Goal: Information Seeking & Learning: Learn about a topic

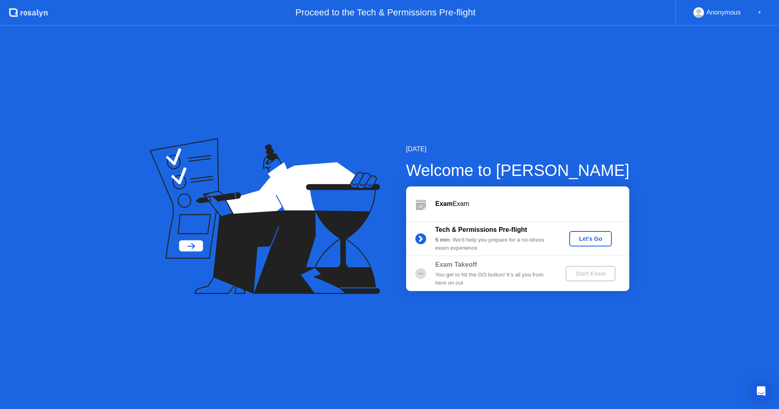
click at [601, 241] on div "Let's Go" at bounding box center [590, 239] width 36 height 6
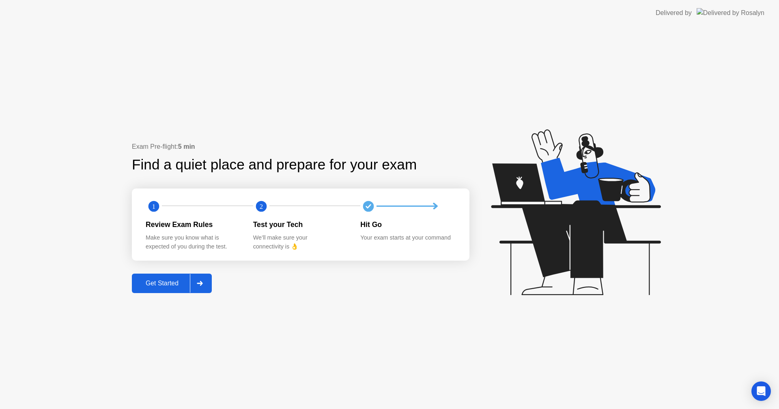
click at [174, 286] on div "Get Started" at bounding box center [162, 283] width 56 height 7
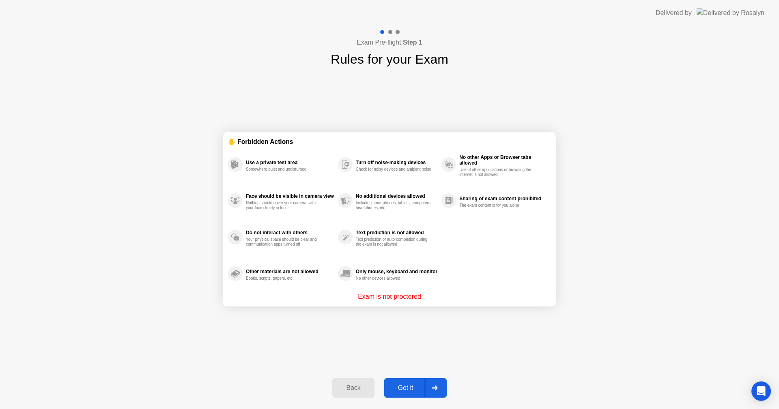
click at [399, 391] on div "Got it" at bounding box center [406, 388] width 38 height 7
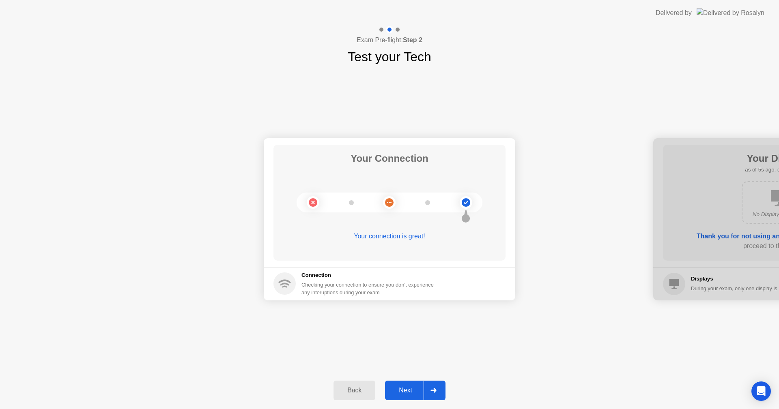
click at [414, 387] on div "Next" at bounding box center [405, 390] width 36 height 7
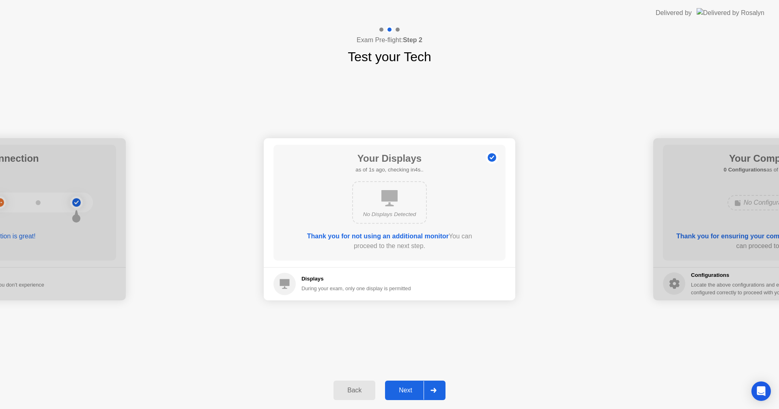
click at [414, 387] on div "Next" at bounding box center [405, 390] width 36 height 7
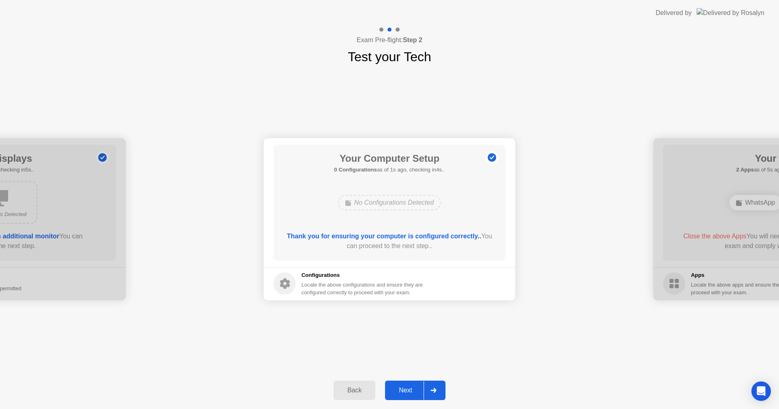
click at [414, 387] on div "Next" at bounding box center [405, 390] width 36 height 7
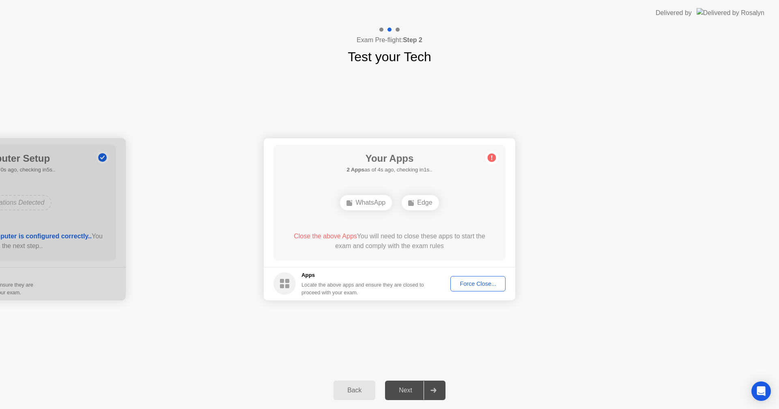
click at [481, 286] on div "Force Close..." at bounding box center [477, 284] width 49 height 6
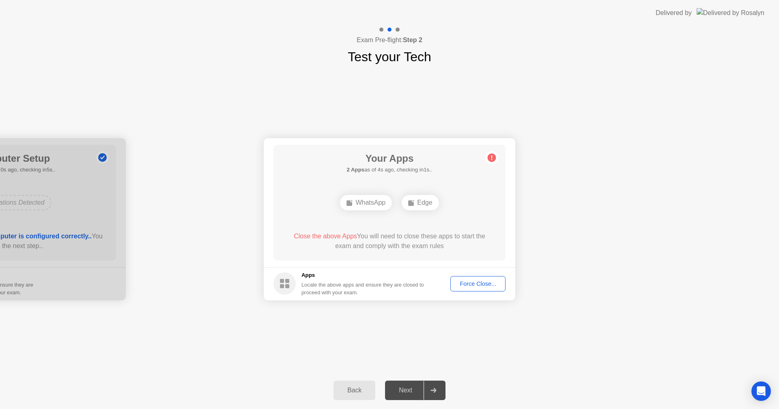
click at [465, 284] on div "Force Close..." at bounding box center [477, 284] width 49 height 6
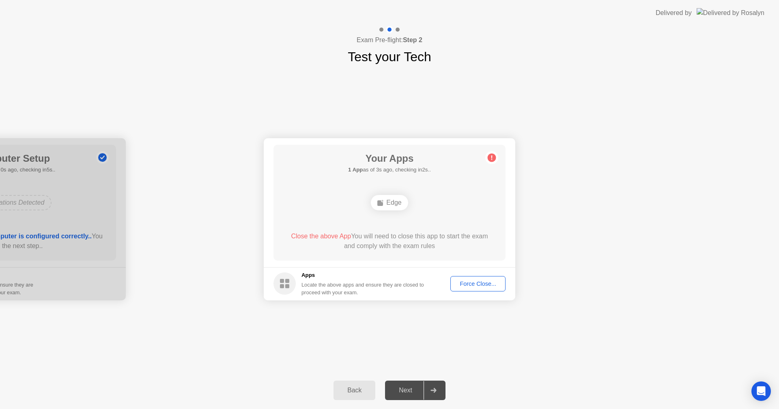
click at [488, 291] on button "Force Close..." at bounding box center [477, 283] width 55 height 15
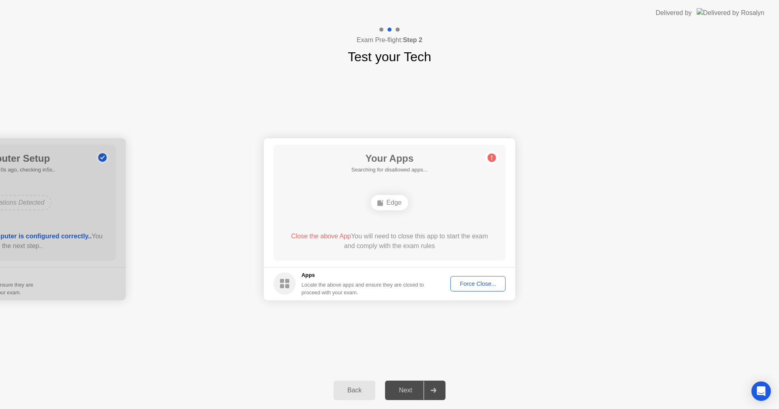
click at [489, 287] on div "Force Close..." at bounding box center [477, 284] width 49 height 6
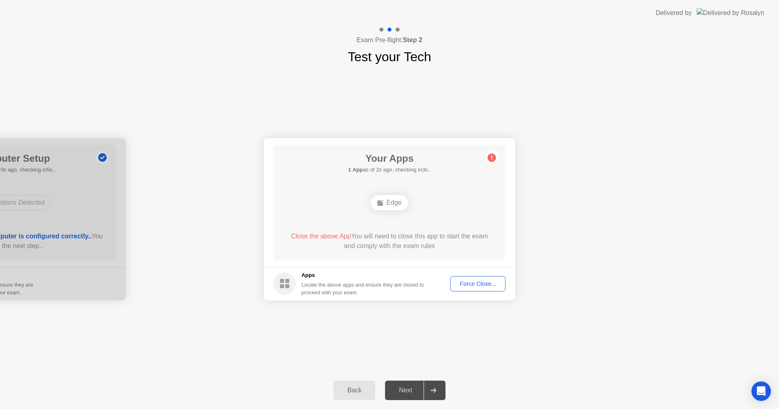
click at [473, 287] on div "Force Close..." at bounding box center [477, 284] width 49 height 6
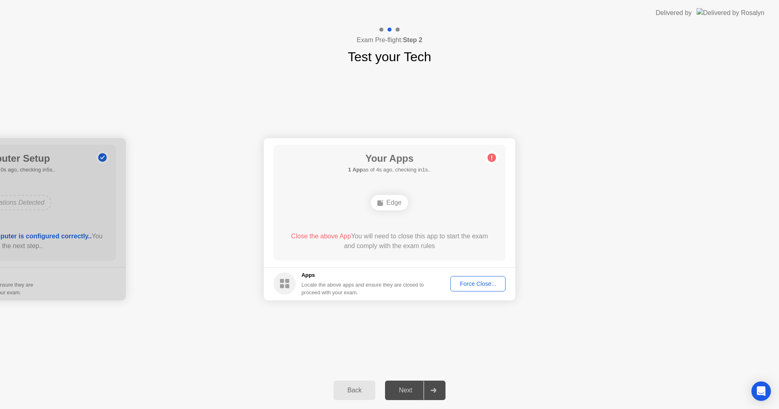
click at [464, 284] on div "Force Close..." at bounding box center [477, 284] width 49 height 6
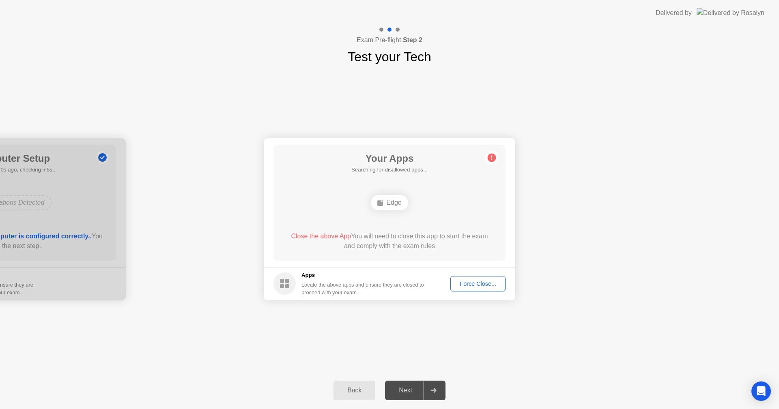
click at [469, 279] on button "Force Close..." at bounding box center [477, 283] width 55 height 15
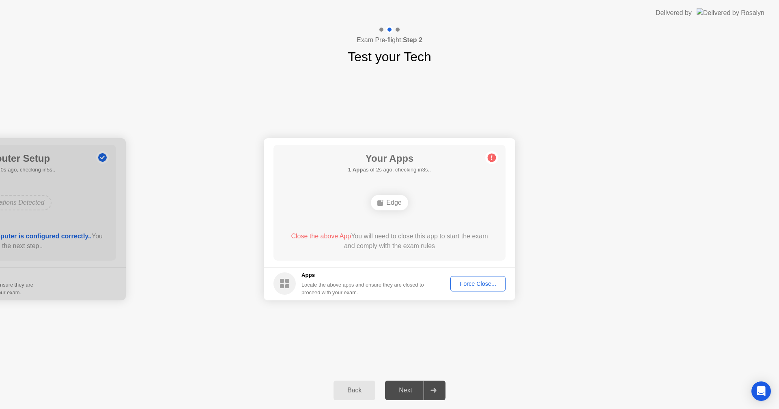
click at [397, 203] on div "Edge" at bounding box center [389, 202] width 37 height 15
click at [501, 279] on button "Force Close..." at bounding box center [477, 283] width 55 height 15
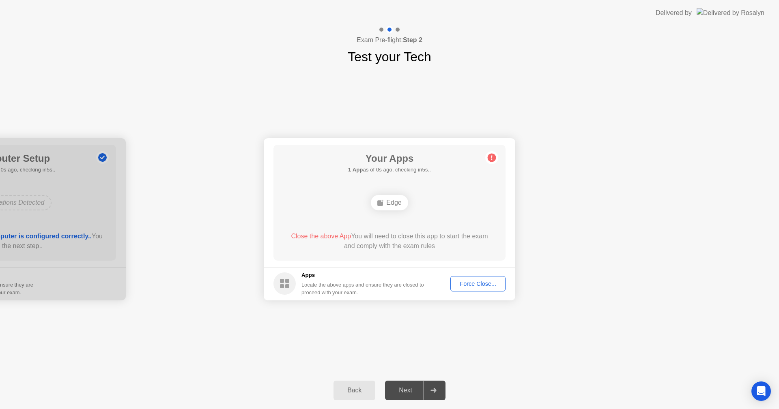
click at [456, 275] on footer "Apps Locate the above apps and ensure they are closed to proceed with your exam…" at bounding box center [390, 283] width 252 height 33
click at [459, 278] on button "Force Close..." at bounding box center [477, 283] width 55 height 15
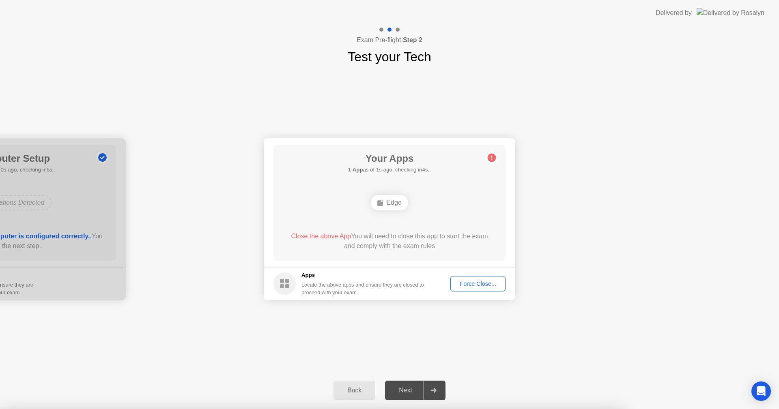
drag, startPoint x: 427, startPoint y: 246, endPoint x: 440, endPoint y: 267, distance: 25.1
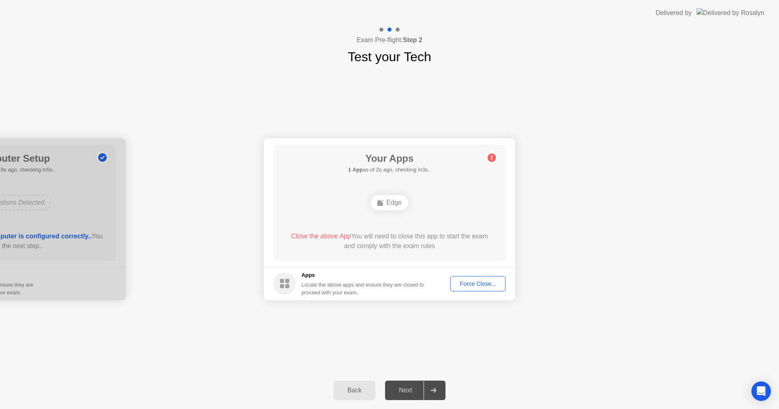
click at [459, 281] on div "Force Close..." at bounding box center [477, 284] width 49 height 6
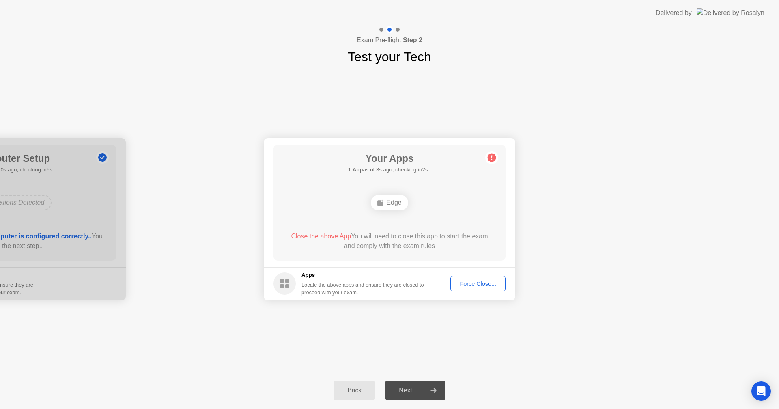
click at [461, 287] on div "Force Close..." at bounding box center [477, 284] width 49 height 6
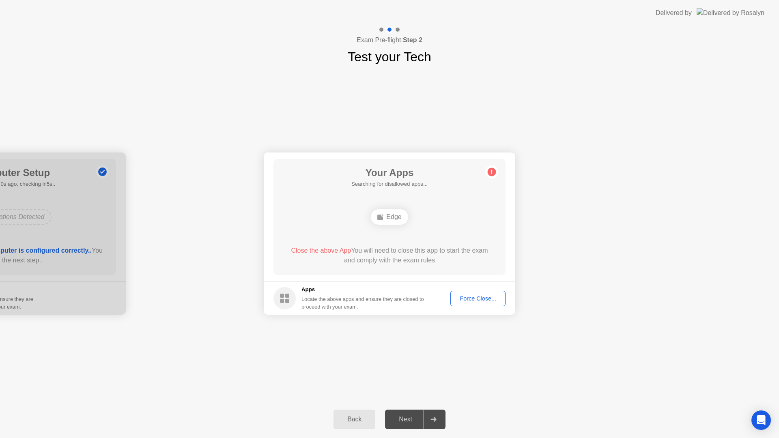
click at [432, 409] on div "Back Next" at bounding box center [389, 419] width 779 height 37
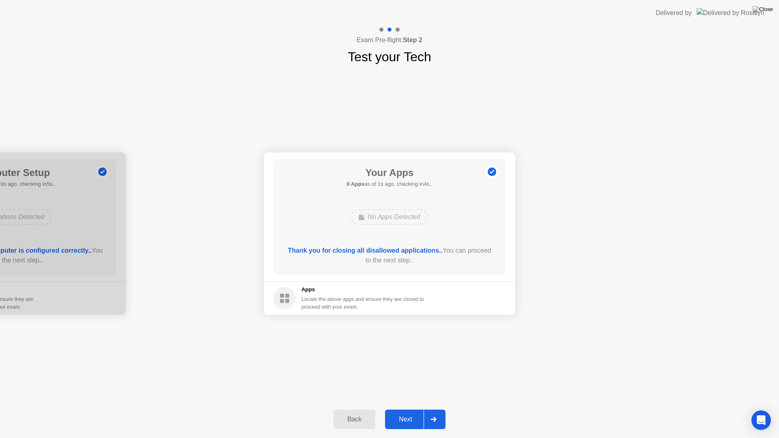
click at [411, 409] on div "Next" at bounding box center [405, 419] width 36 height 7
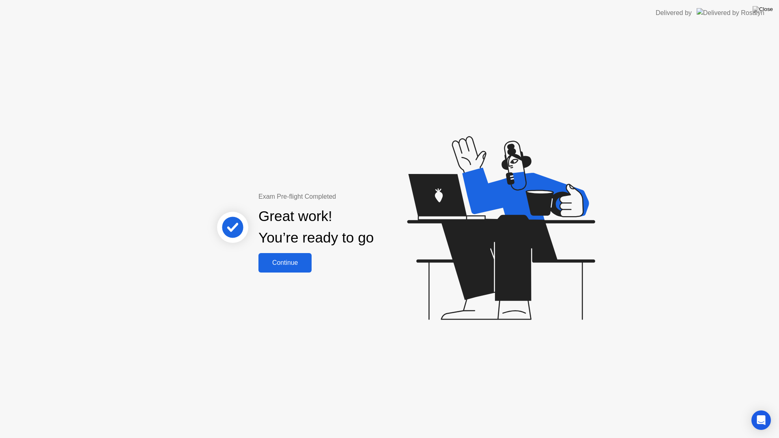
click at [308, 265] on div "Continue" at bounding box center [285, 262] width 48 height 7
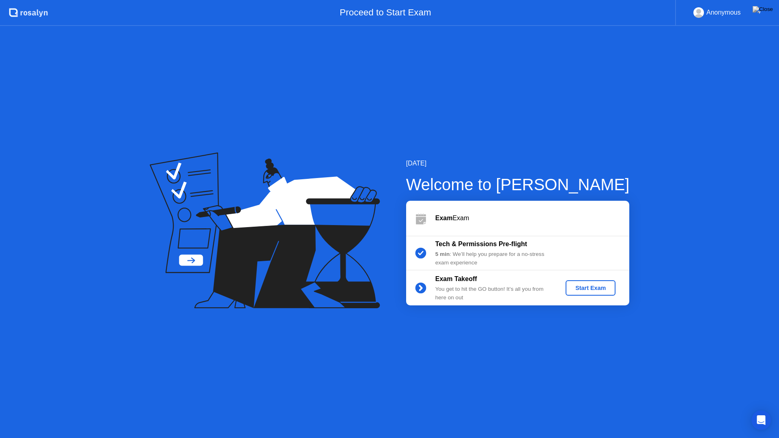
click at [589, 290] on div "Start Exam" at bounding box center [590, 288] width 43 height 6
